Goal: Register for event/course

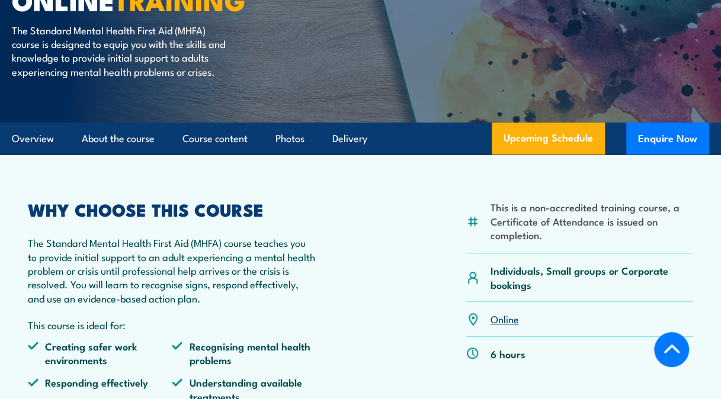
scroll to position [355, 0]
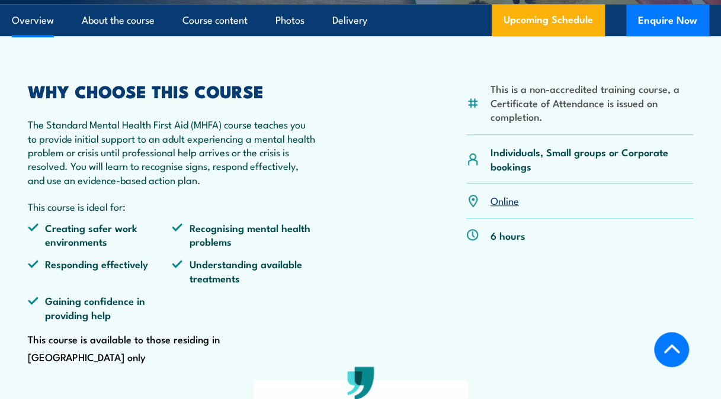
click at [507, 207] on link "Online" at bounding box center [504, 200] width 28 height 14
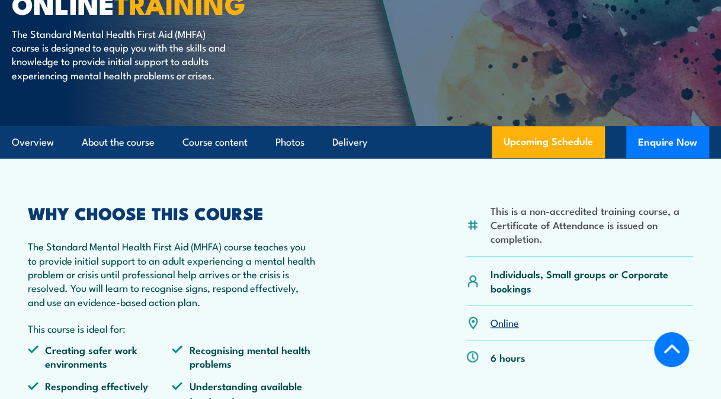
scroll to position [223, 0]
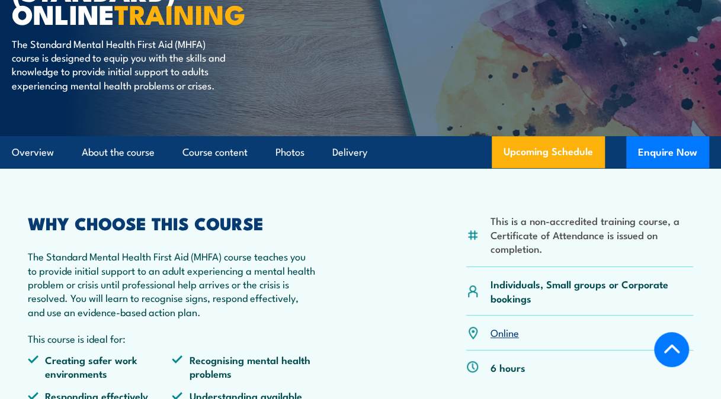
click at [513, 339] on link "Online" at bounding box center [504, 332] width 28 height 14
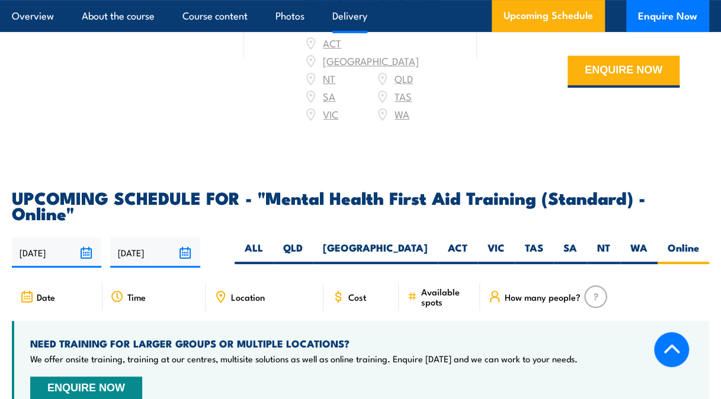
scroll to position [2473, 0]
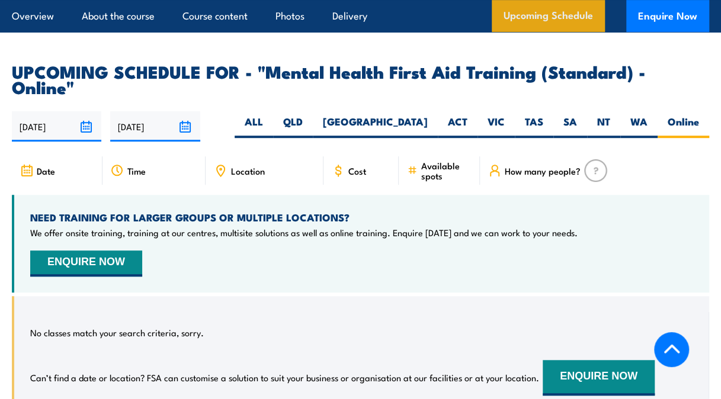
click at [542, 20] on link "Upcoming Schedule" at bounding box center [547, 16] width 113 height 32
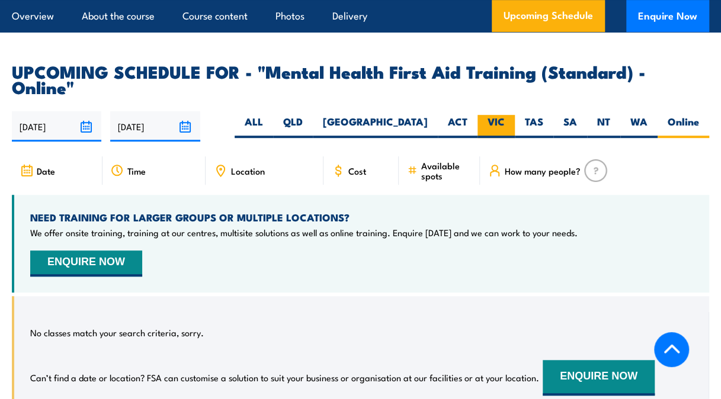
click at [503, 115] on label "VIC" at bounding box center [495, 126] width 37 height 23
click at [504, 115] on input "VIC" at bounding box center [508, 119] width 8 height 8
radio input "true"
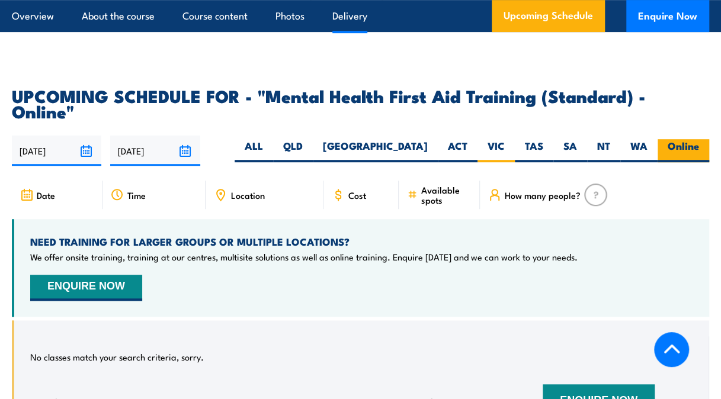
scroll to position [2473, 0]
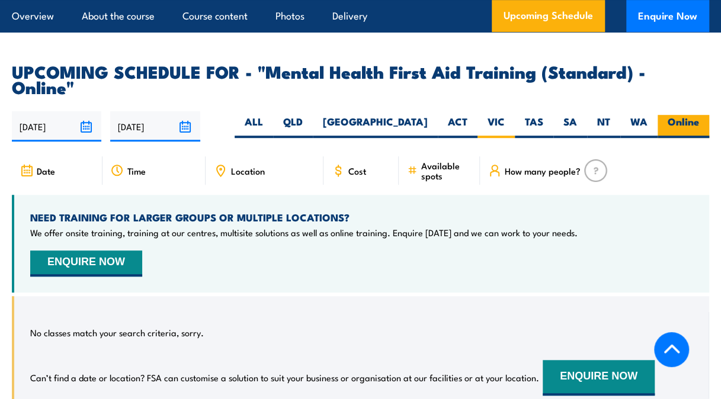
click at [677, 115] on label "Online" at bounding box center [683, 126] width 52 height 23
click at [699, 115] on input "Online" at bounding box center [703, 119] width 8 height 8
radio input "true"
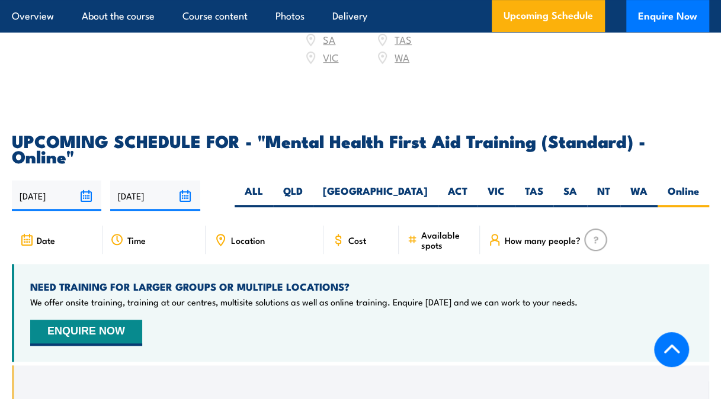
scroll to position [2473, 0]
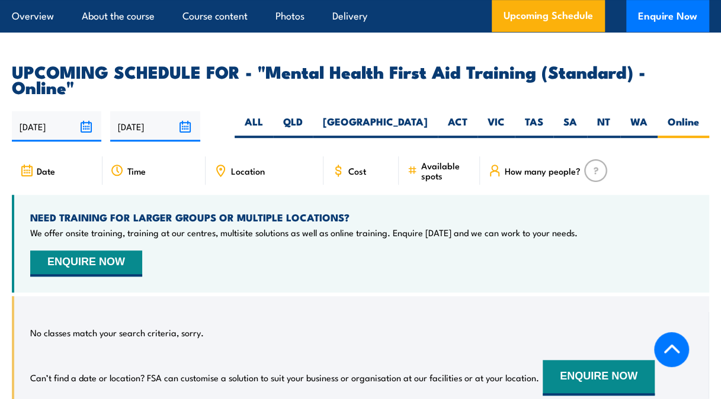
click at [59, 156] on div "Date" at bounding box center [57, 170] width 91 height 28
click at [451, 160] on span "Available spots" at bounding box center [446, 170] width 50 height 20
click at [516, 166] on span "How many people?" at bounding box center [542, 171] width 76 height 10
click at [593, 159] on img at bounding box center [595, 170] width 23 height 23
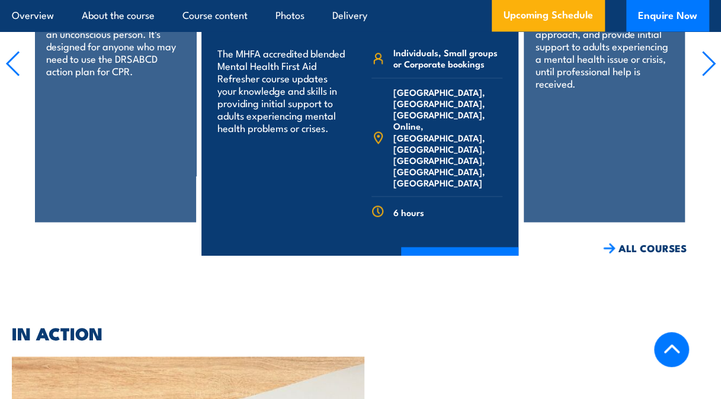
scroll to position [3125, 0]
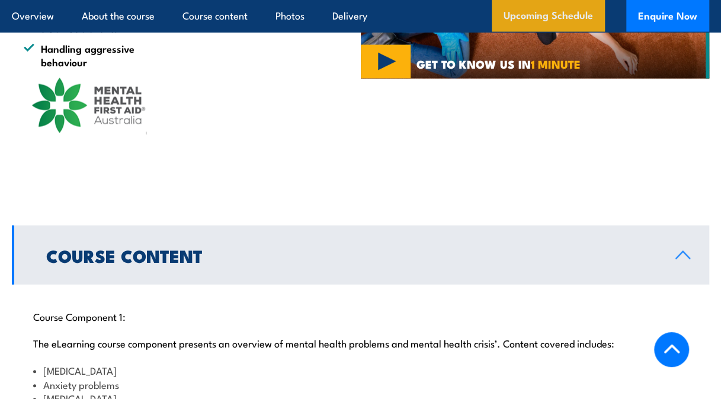
click at [532, 15] on link "Upcoming Schedule" at bounding box center [547, 16] width 113 height 32
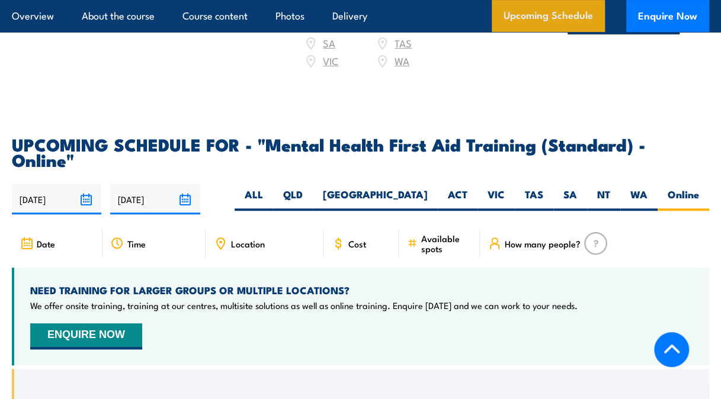
scroll to position [2473, 0]
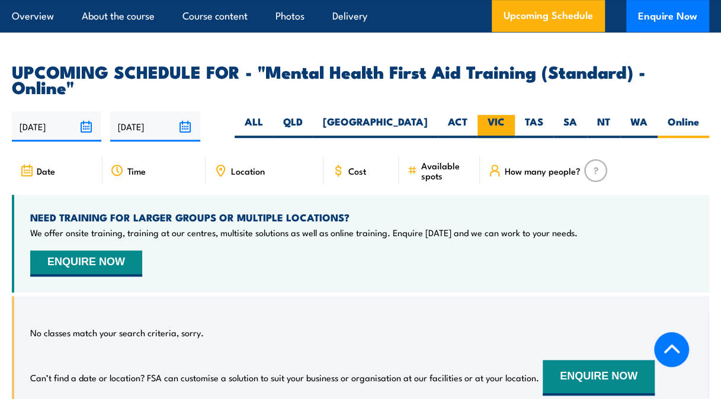
click at [500, 115] on label "VIC" at bounding box center [495, 126] width 37 height 23
click at [504, 115] on input "VIC" at bounding box center [508, 119] width 8 height 8
radio input "true"
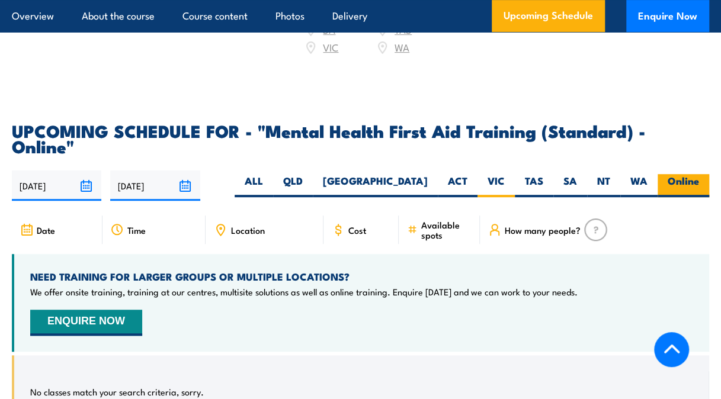
click at [670, 174] on label "Online" at bounding box center [683, 185] width 52 height 23
click at [699, 174] on input "Online" at bounding box center [703, 178] width 8 height 8
radio input "true"
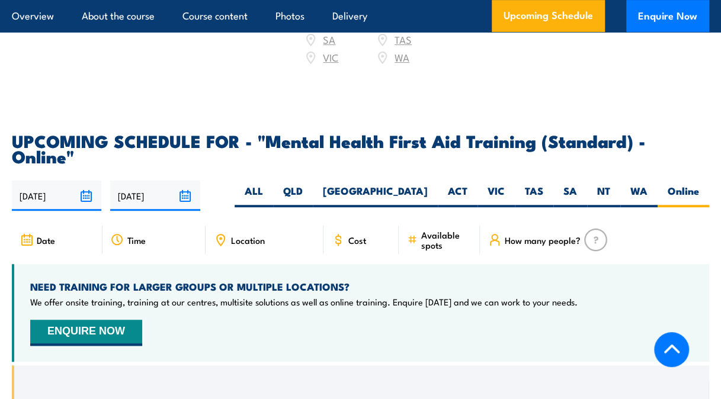
scroll to position [2473, 0]
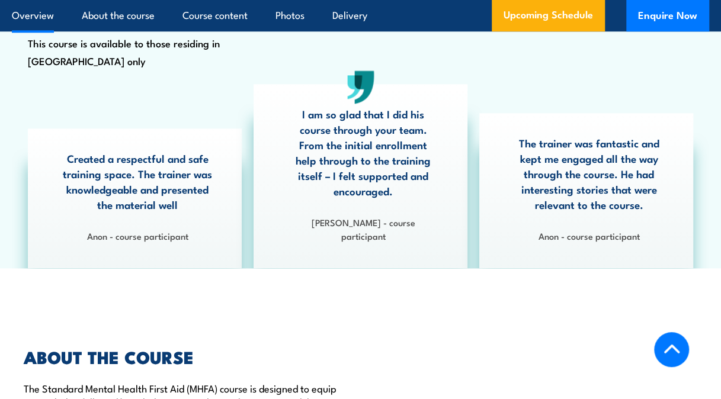
scroll to position [296, 0]
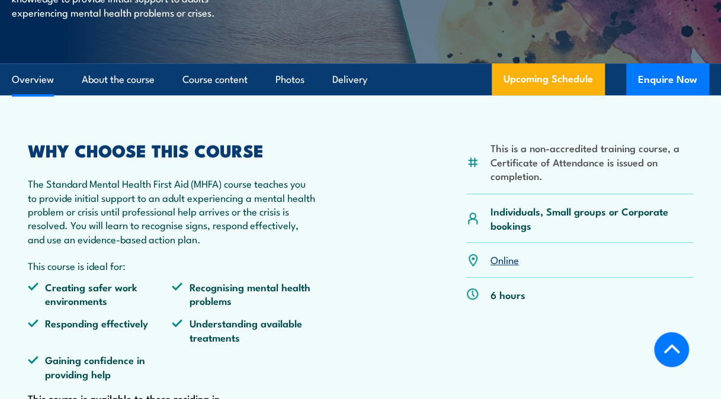
click at [512, 266] on link "Online" at bounding box center [504, 259] width 28 height 14
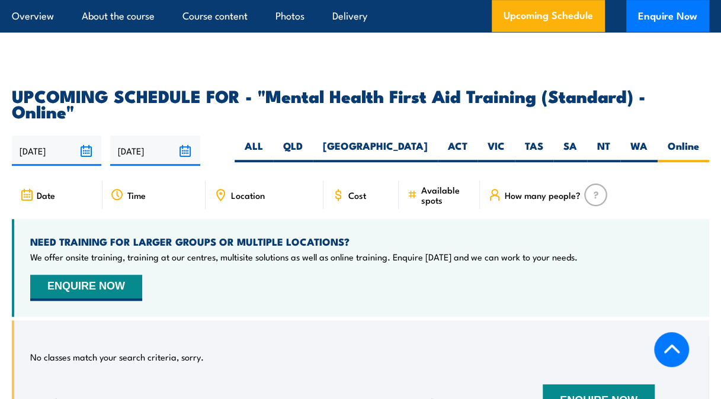
scroll to position [2473, 0]
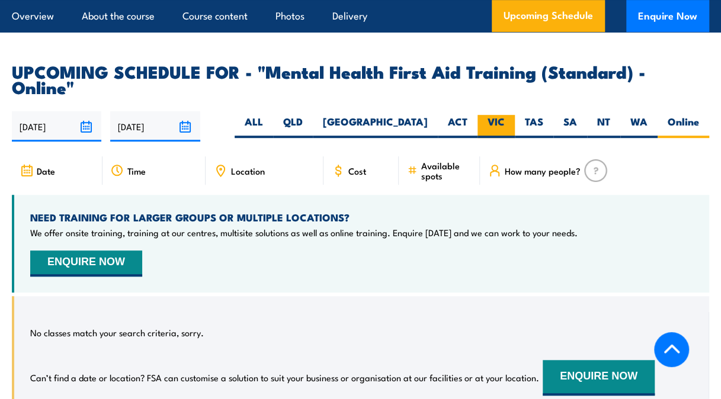
click at [490, 115] on label "VIC" at bounding box center [495, 126] width 37 height 23
click at [504, 115] on input "VIC" at bounding box center [508, 119] width 8 height 8
radio input "true"
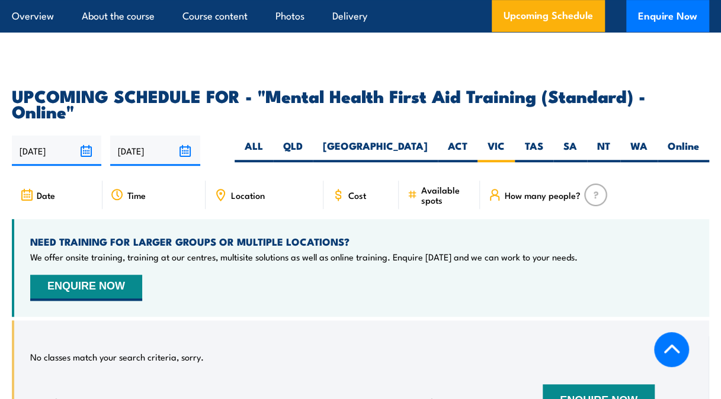
scroll to position [2473, 0]
